Goal: Register for event/course

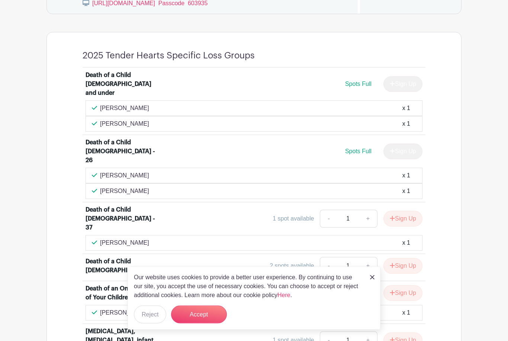
scroll to position [492, 0]
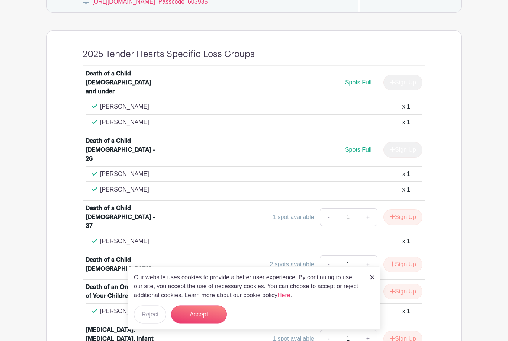
click at [211, 324] on button "Accept" at bounding box center [199, 315] width 56 height 18
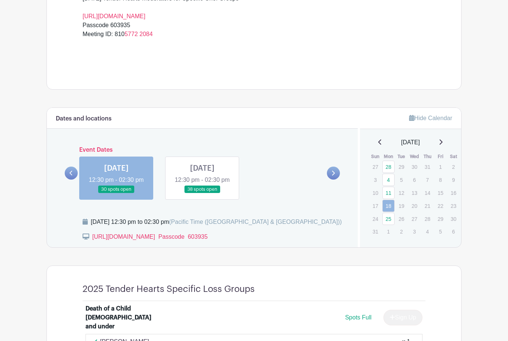
scroll to position [257, 0]
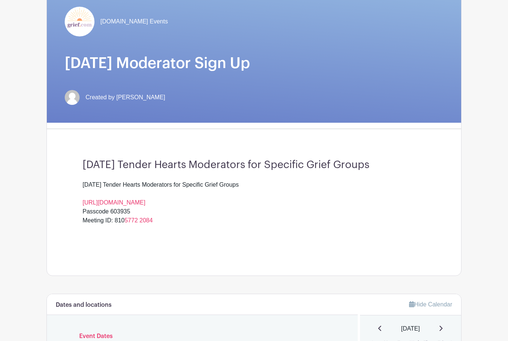
scroll to position [55, 0]
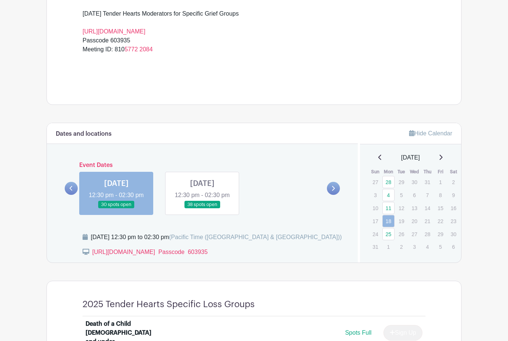
scroll to position [242, 0]
click at [202, 210] on link at bounding box center [202, 210] width 0 height 0
click at [386, 237] on link "25" at bounding box center [389, 235] width 12 height 12
click at [387, 233] on link "25" at bounding box center [389, 235] width 12 height 12
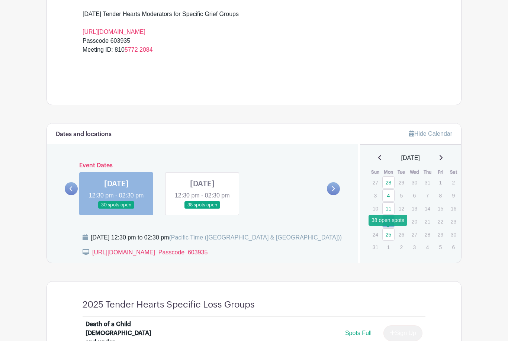
click at [385, 237] on link "25" at bounding box center [389, 235] width 12 height 12
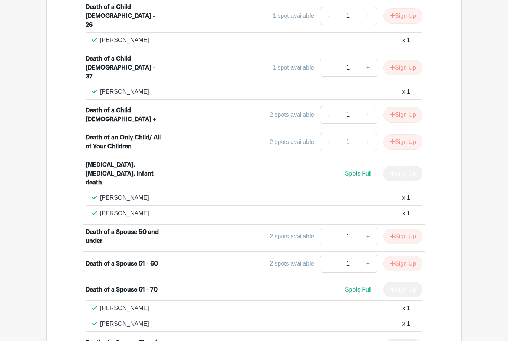
scroll to position [590, 0]
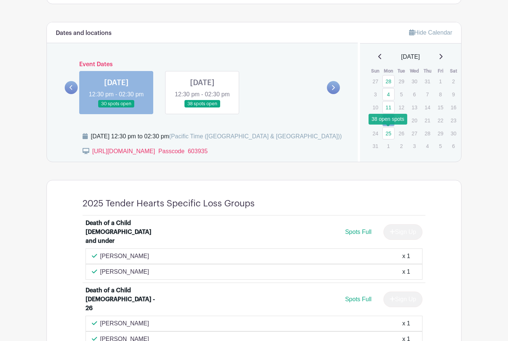
scroll to position [343, 0]
click at [388, 133] on link "25" at bounding box center [389, 133] width 12 height 12
click at [389, 134] on link "25" at bounding box center [389, 133] width 12 height 12
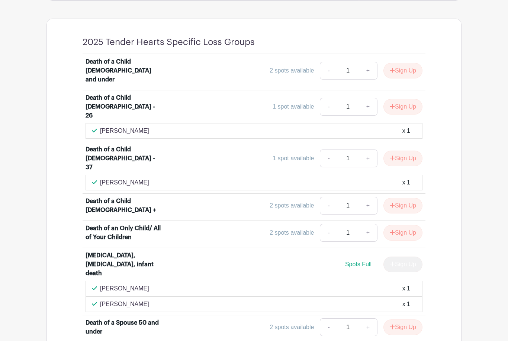
scroll to position [502, 0]
